Goal: Find specific page/section: Find specific page/section

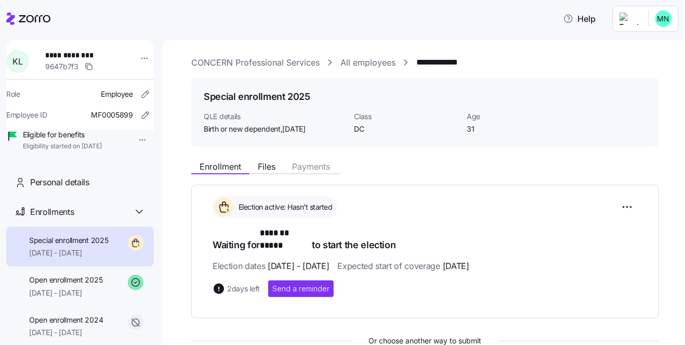
scroll to position [10, 0]
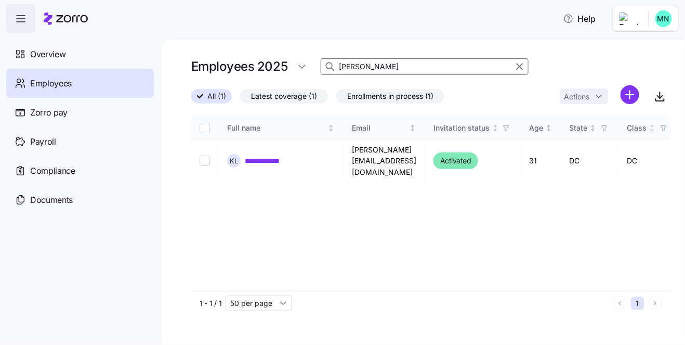
click at [367, 70] on input "[PERSON_NAME]" at bounding box center [425, 66] width 208 height 17
type input "l"
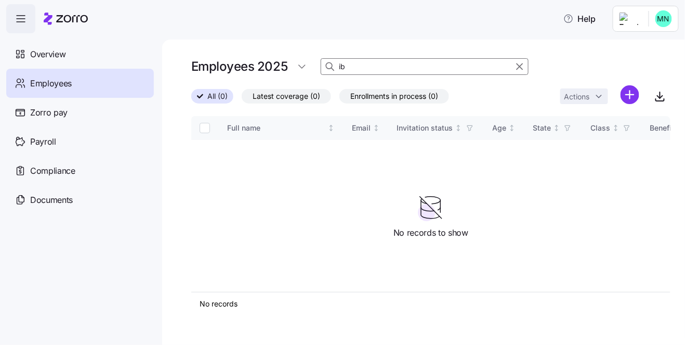
type input "i"
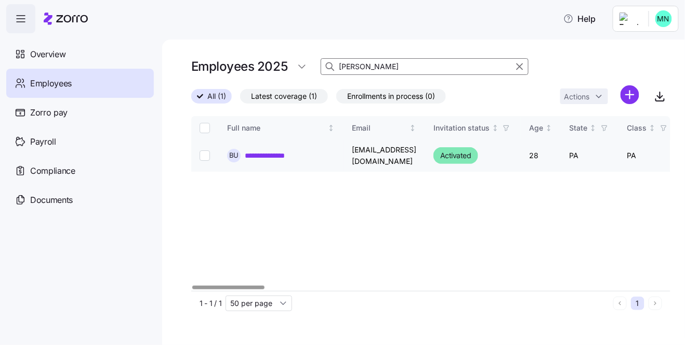
type input "[PERSON_NAME]"
click at [270, 158] on link "**********" at bounding box center [274, 155] width 58 height 10
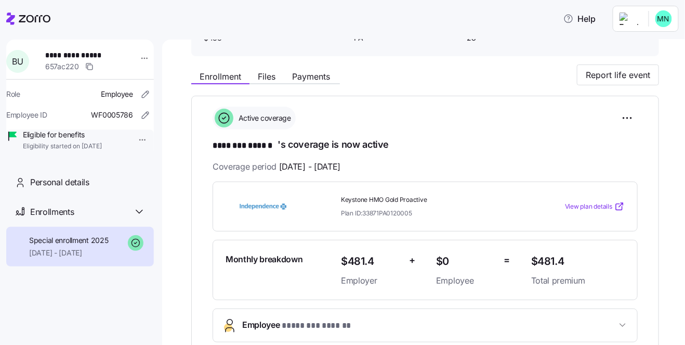
scroll to position [107, 0]
